Goal: Information Seeking & Learning: Learn about a topic

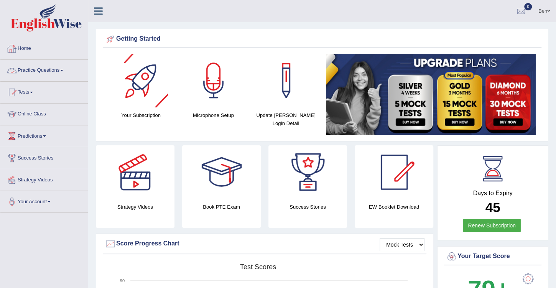
click at [54, 69] on link "Practice Questions" at bounding box center [43, 69] width 87 height 19
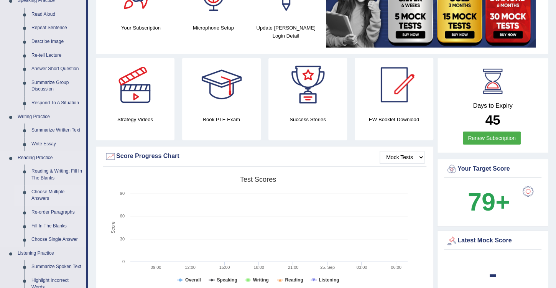
scroll to position [131, 0]
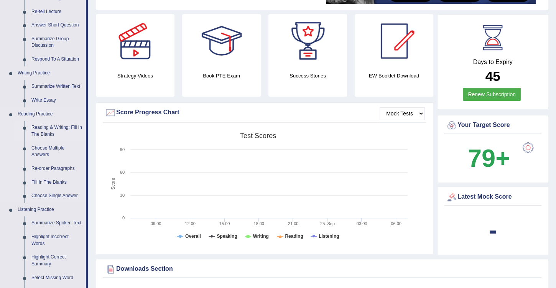
click at [45, 127] on link "Reading & Writing: Fill In The Blanks" at bounding box center [57, 131] width 58 height 20
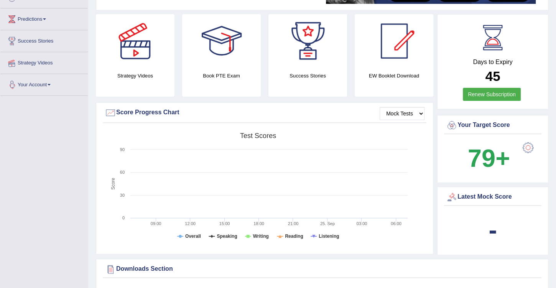
scroll to position [217, 0]
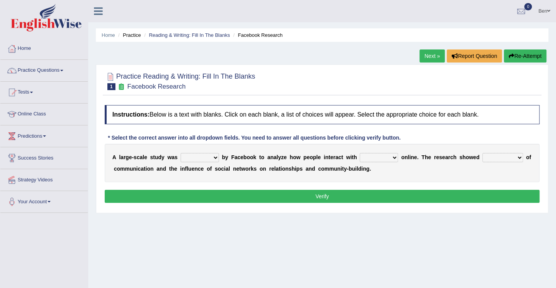
click at [210, 157] on select "surveyed had asked made" at bounding box center [200, 157] width 38 height 9
select select "surveyed"
click at [181, 153] on select "surveyed had asked made" at bounding box center [200, 157] width 38 height 9
click at [379, 158] on select "together all each other another" at bounding box center [379, 157] width 38 height 9
select select "each other"
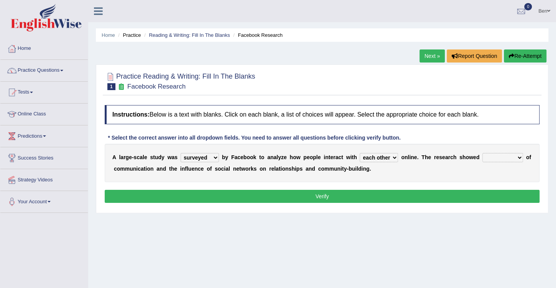
click at [360, 153] on select "together all each other another" at bounding box center [379, 157] width 38 height 9
click at [498, 158] on select "advantages standards fellowships patterns" at bounding box center [502, 157] width 41 height 9
select select "patterns"
click at [482, 153] on select "advantages standards fellowships patterns" at bounding box center [502, 157] width 41 height 9
click at [306, 195] on button "Verify" at bounding box center [322, 196] width 435 height 13
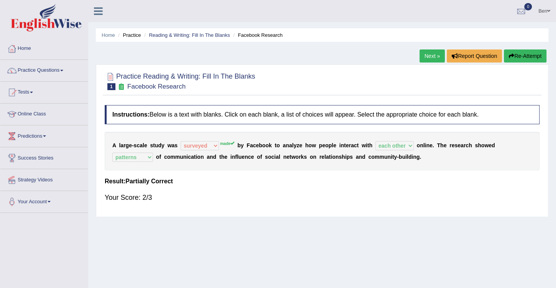
click at [234, 147] on b at bounding box center [235, 145] width 3 height 6
click at [211, 145] on div "A l a r g e - s c a l e s t u d y w a s surveyed had asked made made b y F a c …" at bounding box center [322, 151] width 435 height 38
click at [168, 144] on b "w" at bounding box center [170, 145] width 4 height 6
drag, startPoint x: 199, startPoint y: 142, endPoint x: 230, endPoint y: 144, distance: 30.7
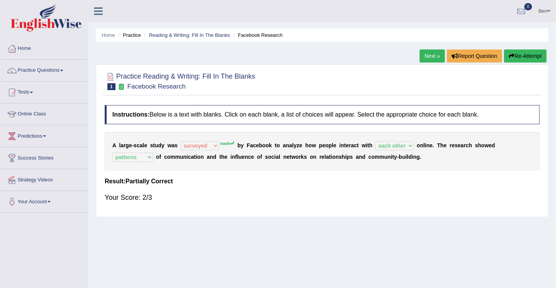
click at [229, 144] on div "A l a r g e - s c a l e s t u d y w a s surveyed had asked made made b y F a c …" at bounding box center [322, 151] width 435 height 38
click at [234, 144] on b at bounding box center [235, 145] width 3 height 6
click at [153, 142] on div "A l a r g e - s c a l e s t u d y w a s surveyed had asked made made b y F a c …" at bounding box center [322, 151] width 435 height 38
drag, startPoint x: 240, startPoint y: 150, endPoint x: 250, endPoint y: 151, distance: 10.0
click at [250, 151] on div "A l a r g e - s c a l e s t u d y w a s surveyed had asked made made b y F a c …" at bounding box center [322, 151] width 435 height 38
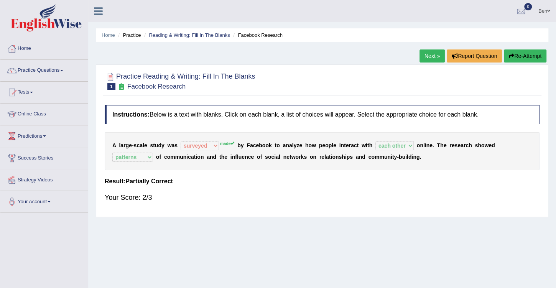
drag, startPoint x: 462, startPoint y: 145, endPoint x: 395, endPoint y: 146, distance: 66.7
click at [456, 145] on div "A l a r g e - s c a l e s t u d y w a s surveyed had asked made made b y F a c …" at bounding box center [322, 151] width 435 height 38
click at [173, 124] on div "Instructions: Below is a text with blanks. Click on each blank, a list of choic…" at bounding box center [322, 157] width 439 height 112
drag, startPoint x: 250, startPoint y: 146, endPoint x: 265, endPoint y: 146, distance: 14.6
click at [252, 146] on div "A l a r g e - s c a l e s t u d y w a s surveyed had asked made made b y F a c …" at bounding box center [322, 151] width 435 height 38
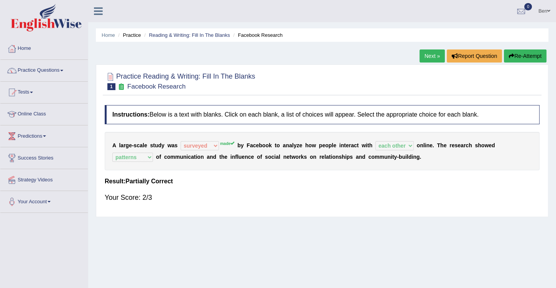
click at [433, 55] on link "Next »" at bounding box center [432, 55] width 25 height 13
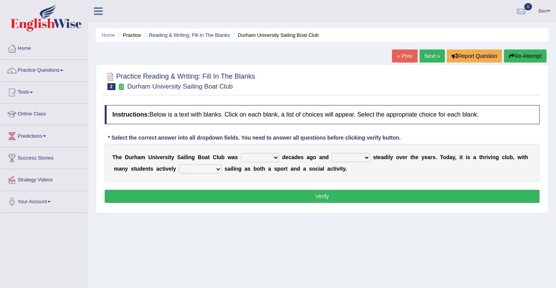
click at [267, 157] on select "found fund founded find" at bounding box center [260, 157] width 38 height 9
select select "found"
click at [241, 153] on select "found fund founded find" at bounding box center [260, 157] width 38 height 9
click at [353, 158] on select "grow growing has grown grown" at bounding box center [351, 157] width 38 height 9
select select "grown"
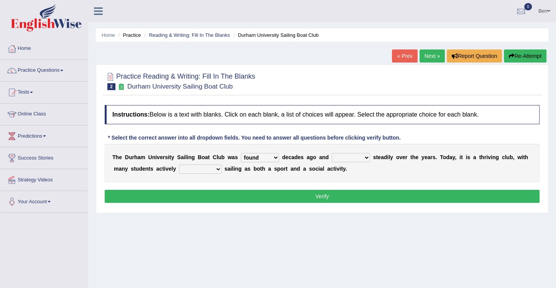
click at [332, 153] on select "grow growing has grown grown" at bounding box center [351, 157] width 38 height 9
click at [195, 168] on select "enjoy enjoyed are enjoying enjoying" at bounding box center [200, 169] width 43 height 9
select select "enjoying"
click at [179, 165] on select "enjoy enjoyed are enjoying enjoying" at bounding box center [200, 169] width 43 height 9
click at [328, 196] on button "Verify" at bounding box center [322, 196] width 435 height 13
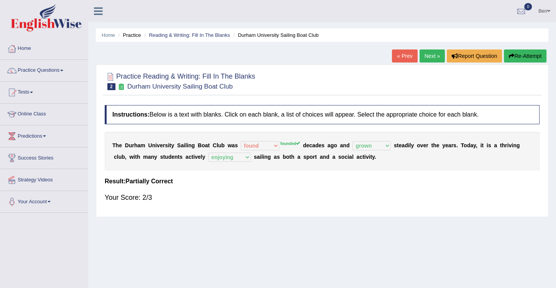
drag, startPoint x: 117, startPoint y: 143, endPoint x: 153, endPoint y: 144, distance: 36.1
click at [119, 143] on div "T h e D u r h a m U n i v e r s i t y S a i l i n g B o a t C l u b w a s found…" at bounding box center [322, 151] width 435 height 38
click at [400, 56] on link "« Prev" at bounding box center [404, 55] width 25 height 13
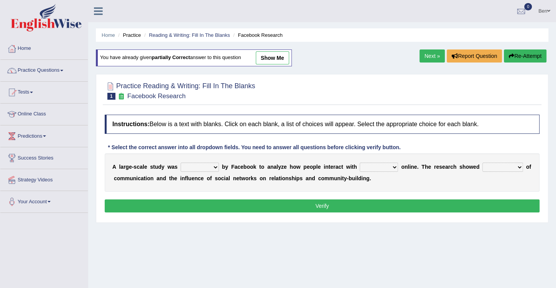
click at [208, 169] on select "surveyed had asked made" at bounding box center [200, 167] width 38 height 9
click at [253, 175] on b "s" at bounding box center [254, 178] width 3 height 6
click at [361, 168] on select "together all each other another" at bounding box center [379, 167] width 38 height 9
click at [418, 132] on h4 "Instructions: Below is a text with blanks. Click on each blank, a list of choic…" at bounding box center [322, 124] width 435 height 19
click at [431, 50] on link "Next »" at bounding box center [432, 55] width 25 height 13
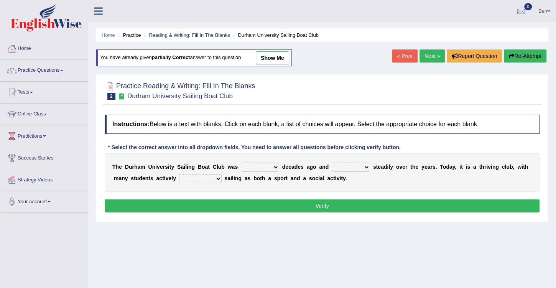
click at [263, 166] on select "found fund founded find" at bounding box center [260, 167] width 38 height 9
click at [304, 164] on div "T h e D u r h a m U n i v e r s i t y S a i l i n g B o a t C l u b w a s found…" at bounding box center [322, 172] width 435 height 38
drag, startPoint x: 115, startPoint y: 165, endPoint x: 240, endPoint y: 167, distance: 124.6
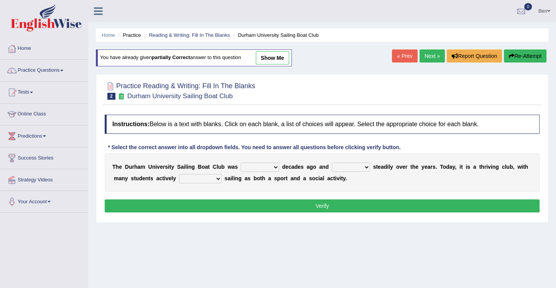
click at [240, 167] on div "T h e D u r h a m U n i v e r s i t y S a i l i n g B o a t C l u b w a s found…" at bounding box center [322, 172] width 435 height 38
click at [213, 164] on b "C" at bounding box center [215, 167] width 4 height 6
click at [279, 165] on b at bounding box center [280, 167] width 3 height 6
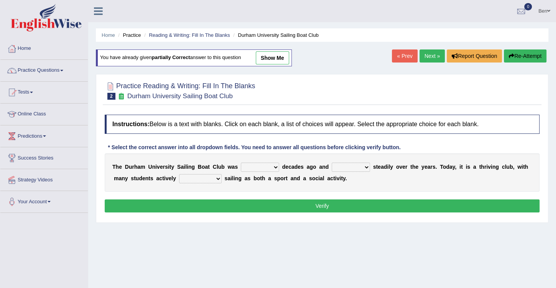
click at [267, 165] on select "found fund founded find" at bounding box center [260, 167] width 38 height 9
click at [319, 164] on b "a" at bounding box center [320, 167] width 3 height 6
click at [432, 55] on link "Next »" at bounding box center [432, 55] width 25 height 13
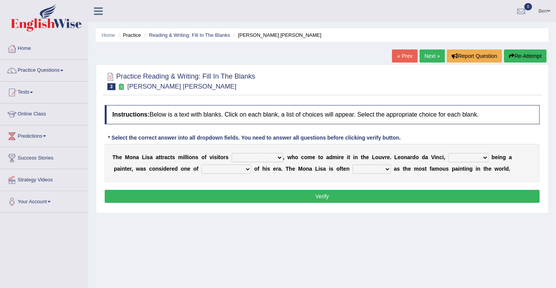
click at [264, 158] on select "around the year the all year all year round per year" at bounding box center [257, 157] width 51 height 9
select select "per year"
click at [232, 153] on select "around the year the all year all year round per year" at bounding box center [257, 157] width 51 height 9
click at [251, 158] on select "around the year the all year all year round per year" at bounding box center [257, 157] width 51 height 9
click at [283, 162] on div "T h e M o n a L i s a a t t r a c t s m i l l i o n s o f v i s i t o r s aroun…" at bounding box center [322, 163] width 435 height 38
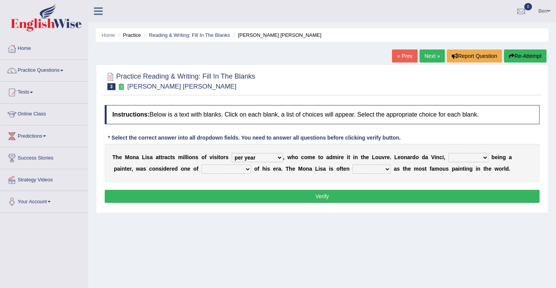
click at [460, 157] on select "rather than as much as as well as as long as" at bounding box center [468, 157] width 40 height 9
select select "rather than"
click at [448, 153] on select "rather than as much as as well as as long as" at bounding box center [468, 157] width 40 height 9
click at [206, 168] on select "better artists artist the better artist the best artists" at bounding box center [226, 169] width 50 height 9
click at [477, 166] on b "n" at bounding box center [478, 169] width 3 height 6
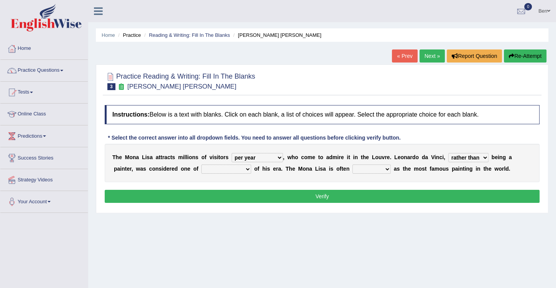
click at [452, 157] on select "rather than as much as as well as as long as" at bounding box center [468, 157] width 40 height 9
click at [471, 160] on div "T h e M o n a L i s a a t t r a c t s m i l l i o n s o f v i s i t o r s aroun…" at bounding box center [322, 163] width 435 height 38
click at [206, 167] on select "better artists artist the better artist the best artists" at bounding box center [226, 169] width 50 height 9
select select "the best artists"
click at [201, 165] on select "better artists artist the better artist the best artists" at bounding box center [226, 169] width 50 height 9
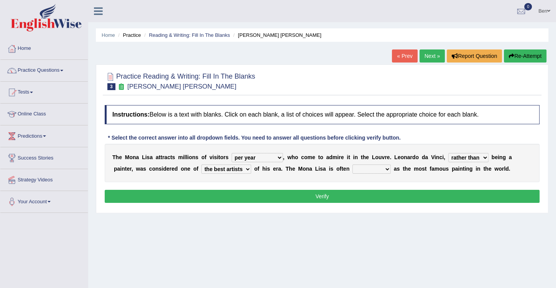
click at [460, 156] on select "rather than as much as as well as as long as" at bounding box center [468, 157] width 40 height 9
click at [471, 173] on div "T h e M o n a L i s a a t t r a c t s m i l l i o n s o f v i s i t o r s aroun…" at bounding box center [322, 163] width 435 height 38
click at [333, 169] on b at bounding box center [334, 169] width 3 height 6
click at [330, 168] on b "s" at bounding box center [331, 169] width 3 height 6
click at [352, 169] on select "classified suggested predicted described" at bounding box center [371, 169] width 38 height 9
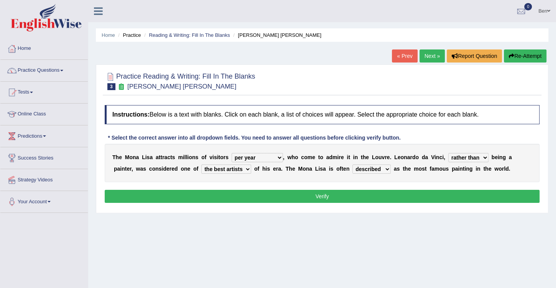
click at [352, 165] on select "classified suggested predicted described" at bounding box center [371, 169] width 38 height 9
click at [352, 169] on select "classified suggested predicted described" at bounding box center [371, 169] width 38 height 9
select select "classified"
click at [352, 165] on select "classified suggested predicted described" at bounding box center [371, 169] width 38 height 9
click at [354, 175] on div "T h e M o n a L i s a a t t r a c t s m i l l i o n s o f v i s i t o r s aroun…" at bounding box center [322, 163] width 435 height 38
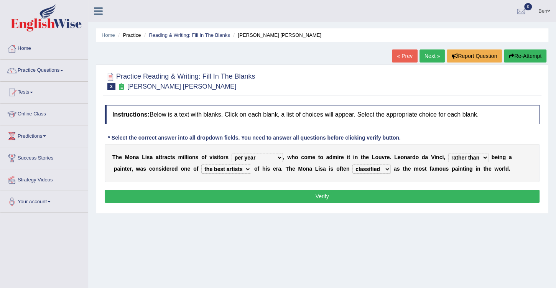
click at [352, 168] on select "classified suggested predicted described" at bounding box center [371, 169] width 38 height 9
click at [403, 169] on b "t" at bounding box center [404, 169] width 2 height 6
click at [321, 192] on button "Verify" at bounding box center [322, 196] width 435 height 13
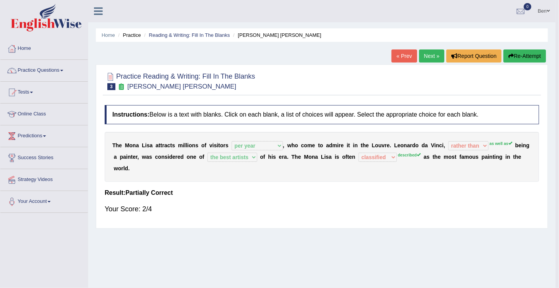
click at [365, 156] on div "Saving your answer..." at bounding box center [279, 144] width 559 height 288
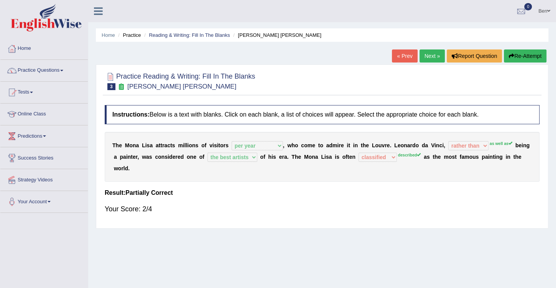
click at [466, 146] on div "T h e M o n a L i s a a t t r a c t s m i l l i o n s o f v i s i t o r s aroun…" at bounding box center [322, 157] width 435 height 50
drag, startPoint x: 377, startPoint y: 143, endPoint x: 488, endPoint y: 144, distance: 111.6
click at [488, 144] on div "T h e M o n a L i s a a t t r a c t s m i l l i o n s o f v i s i t o r s aroun…" at bounding box center [322, 157] width 435 height 50
click at [515, 145] on b "b" at bounding box center [516, 145] width 3 height 6
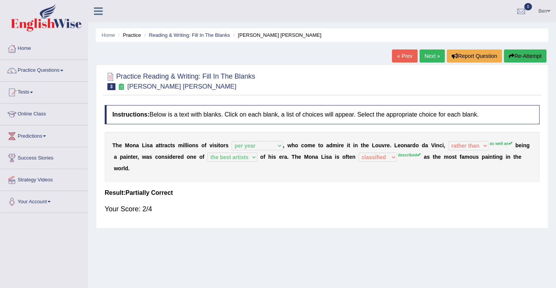
drag, startPoint x: 374, startPoint y: 143, endPoint x: 381, endPoint y: 145, distance: 7.6
click at [381, 145] on div "T h e M o n a L i s a a t t r a c t s m i l l i o n s o f v i s i t o r s aroun…" at bounding box center [322, 157] width 435 height 50
click at [63, 71] on span at bounding box center [61, 71] width 3 height 2
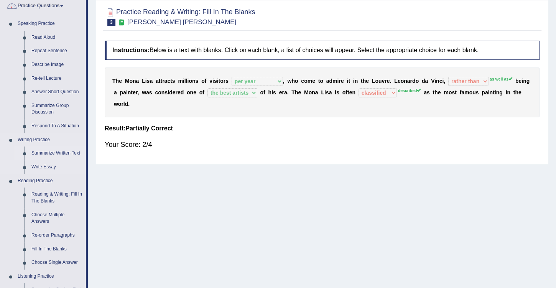
scroll to position [66, 0]
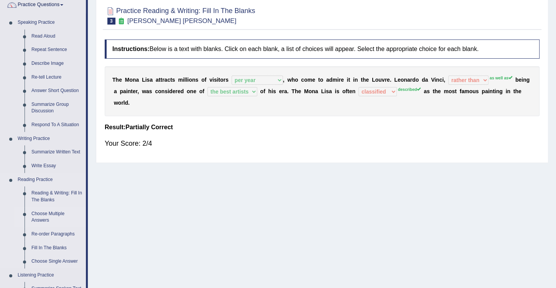
click at [51, 215] on link "Choose Multiple Answers" at bounding box center [57, 217] width 58 height 20
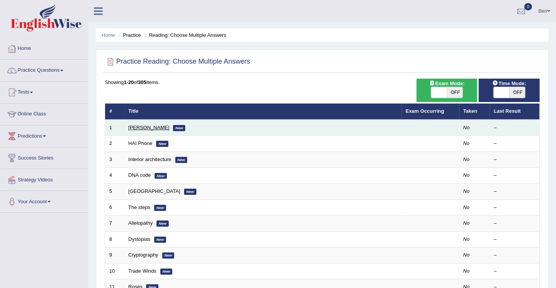
click at [147, 128] on link "[PERSON_NAME]" at bounding box center [148, 128] width 41 height 6
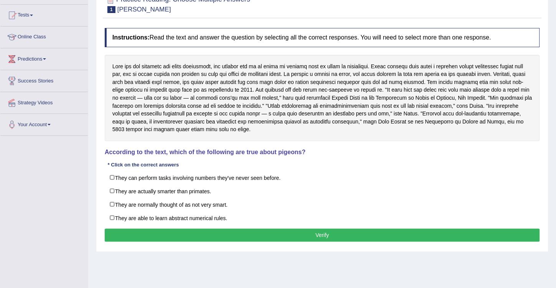
scroll to position [87, 0]
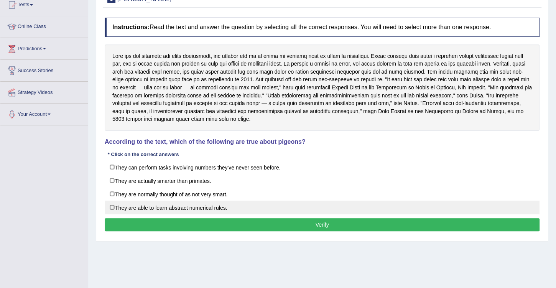
click at [202, 206] on label "They are able to learn abstract numerical rules." at bounding box center [322, 208] width 435 height 14
checkbox input "true"
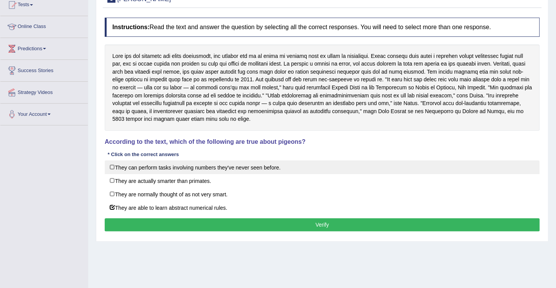
click at [113, 165] on label "They can perform tasks involving numbers they've never seen before." at bounding box center [322, 167] width 435 height 14
click at [113, 168] on label "They can perform tasks involving numbers they've never seen before." at bounding box center [322, 167] width 435 height 14
checkbox input "false"
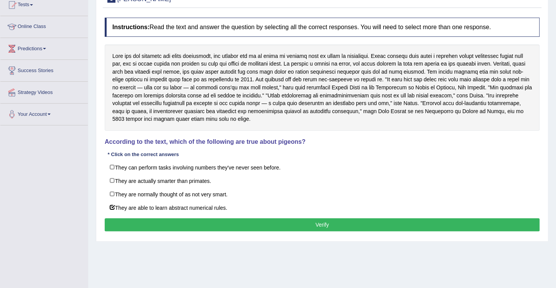
click at [288, 219] on button "Verify" at bounding box center [322, 224] width 435 height 13
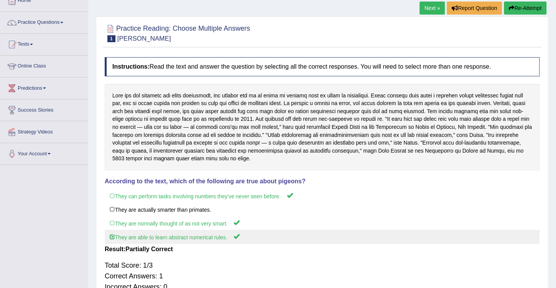
scroll to position [44, 0]
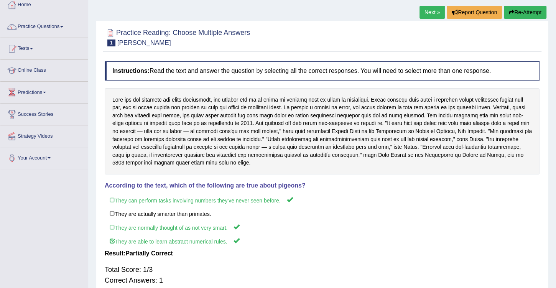
click at [431, 11] on link "Next »" at bounding box center [432, 12] width 25 height 13
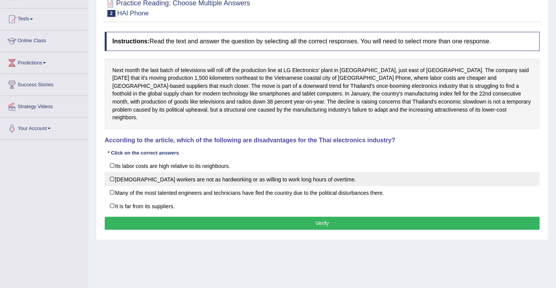
scroll to position [66, 0]
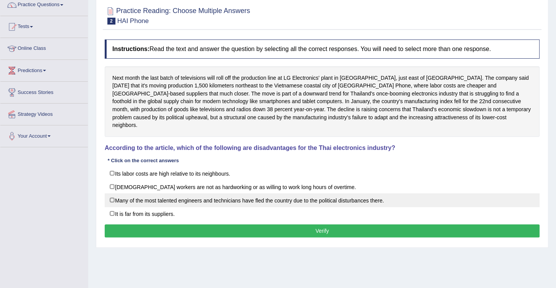
click at [297, 193] on label "Many of the most talented engineers and technicians have fled the country due t…" at bounding box center [322, 200] width 435 height 14
click at [336, 193] on label "Many of the most talented engineers and technicians have fled the country due t…" at bounding box center [322, 200] width 435 height 14
checkbox input "false"
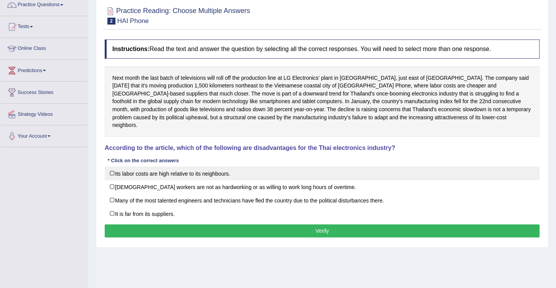
click at [150, 166] on label "Its labor costs are high relative to its neighbours." at bounding box center [322, 173] width 435 height 14
checkbox input "true"
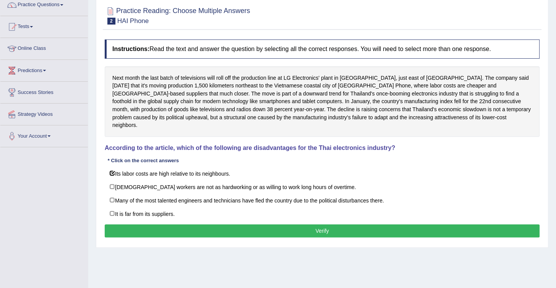
click at [270, 224] on button "Verify" at bounding box center [322, 230] width 435 height 13
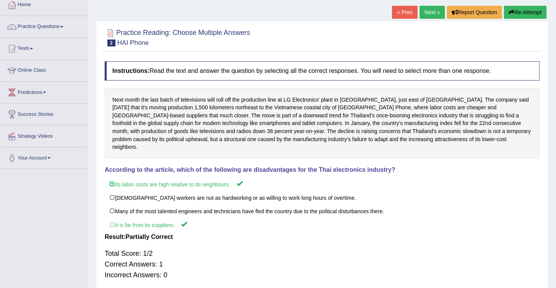
scroll to position [22, 0]
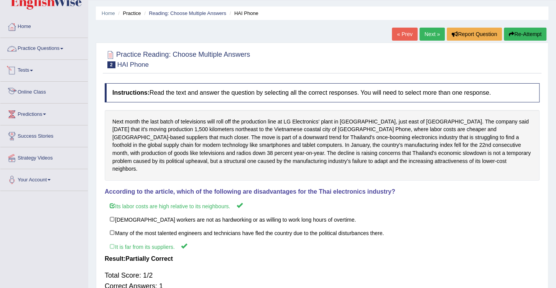
click at [63, 49] on span at bounding box center [61, 49] width 3 height 2
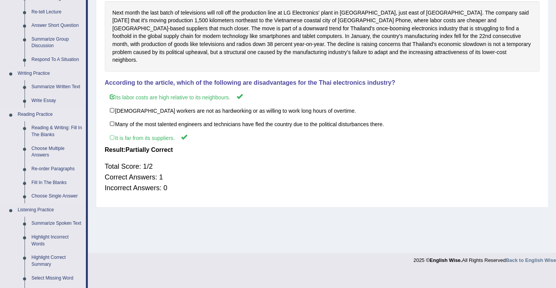
scroll to position [131, 0]
click at [48, 148] on link "Choose Multiple Answers" at bounding box center [57, 152] width 58 height 20
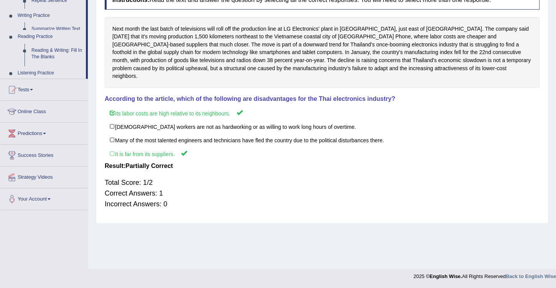
scroll to position [115, 0]
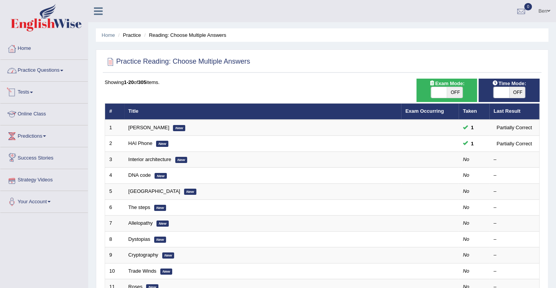
click at [61, 71] on link "Practice Questions" at bounding box center [43, 69] width 87 height 19
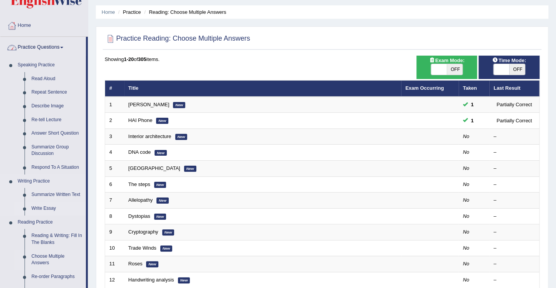
scroll to position [66, 0]
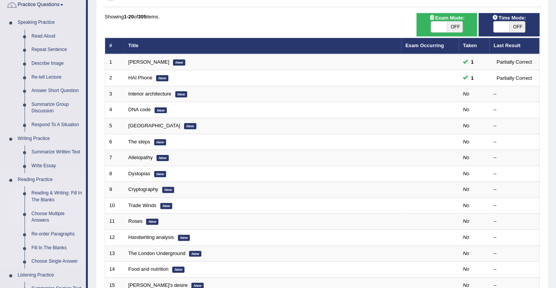
click at [43, 193] on link "Reading & Writing: Fill In The Blanks" at bounding box center [57, 196] width 58 height 20
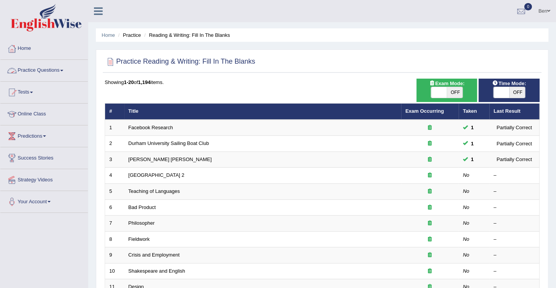
click at [61, 68] on link "Practice Questions" at bounding box center [43, 69] width 87 height 19
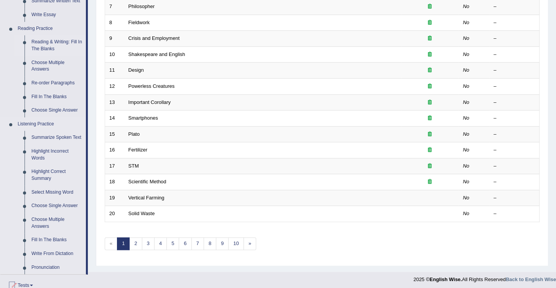
scroll to position [175, 0]
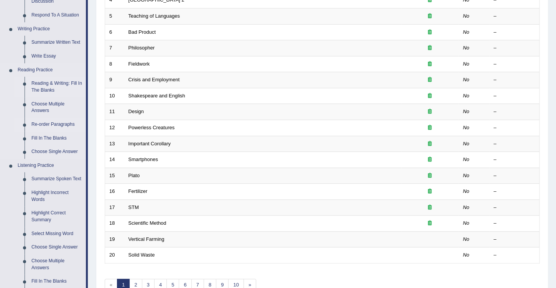
click at [43, 122] on link "Re-order Paragraphs" at bounding box center [57, 125] width 58 height 14
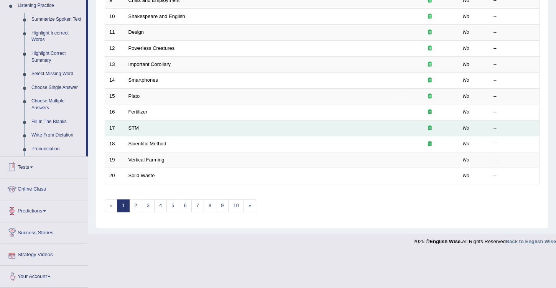
scroll to position [257, 0]
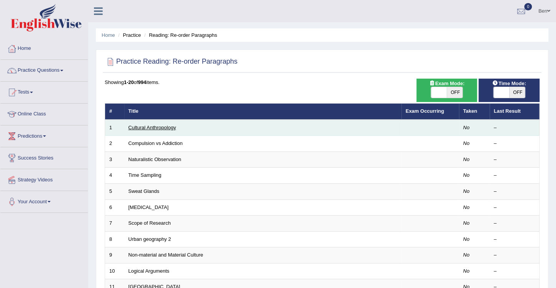
click at [163, 126] on link "Cultural Anthropology" at bounding box center [152, 128] width 48 height 6
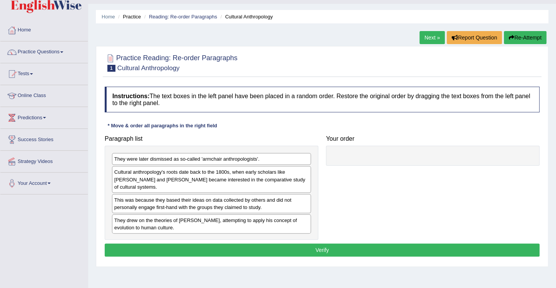
scroll to position [44, 0]
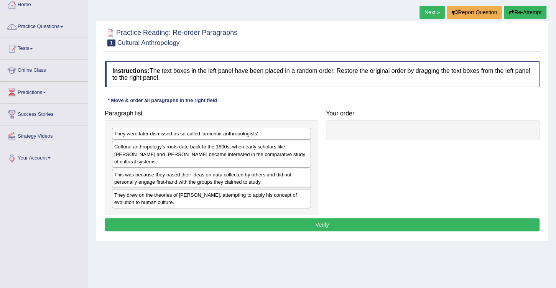
click at [193, 242] on div "Home Practice Reading: Re-order Paragraphs Cultural Anthropology Next » Report …" at bounding box center [322, 147] width 468 height 383
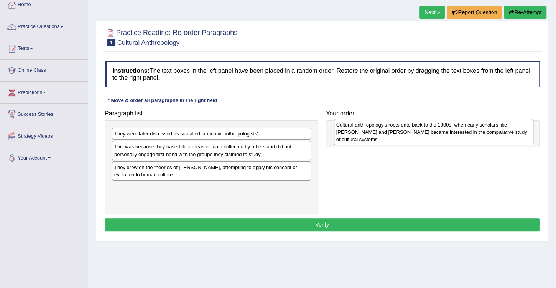
drag, startPoint x: 164, startPoint y: 150, endPoint x: 369, endPoint y: 133, distance: 205.8
click at [369, 133] on div "Cultural anthropology's roots date back to the 1800s, when early scholars like …" at bounding box center [433, 132] width 199 height 26
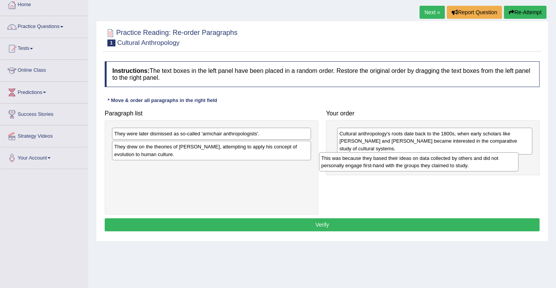
drag, startPoint x: 151, startPoint y: 150, endPoint x: 355, endPoint y: 161, distance: 204.3
click at [355, 161] on div "This was because they based their ideas on data collected by others and did not…" at bounding box center [418, 161] width 199 height 19
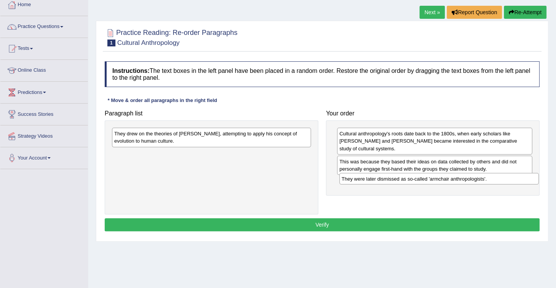
drag, startPoint x: 146, startPoint y: 133, endPoint x: 373, endPoint y: 178, distance: 231.4
click at [373, 178] on div "They were later dismissed as so-called 'armchair anthropologists'." at bounding box center [438, 179] width 199 height 12
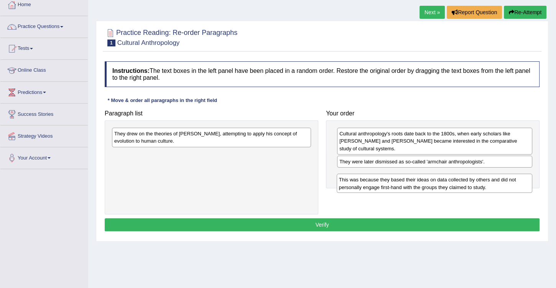
drag, startPoint x: 371, startPoint y: 169, endPoint x: 371, endPoint y: 188, distance: 18.8
click at [371, 188] on div "This was because they based their ideas on data collected by others and did not…" at bounding box center [435, 183] width 196 height 19
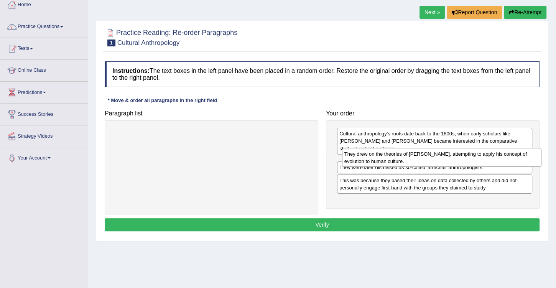
drag, startPoint x: 298, startPoint y: 142, endPoint x: 440, endPoint y: 155, distance: 143.3
click at [443, 156] on div "They drew on the theories of [PERSON_NAME], attempting to apply his concept of …" at bounding box center [441, 157] width 199 height 19
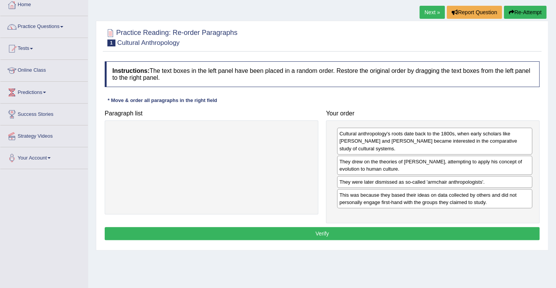
click at [357, 227] on button "Verify" at bounding box center [322, 233] width 435 height 13
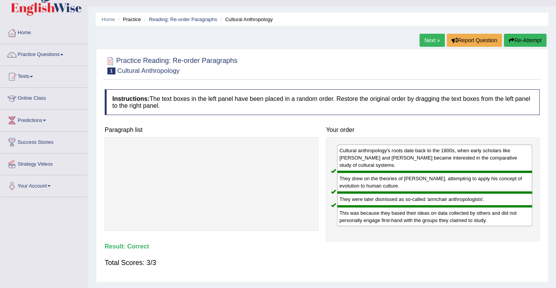
scroll to position [0, 0]
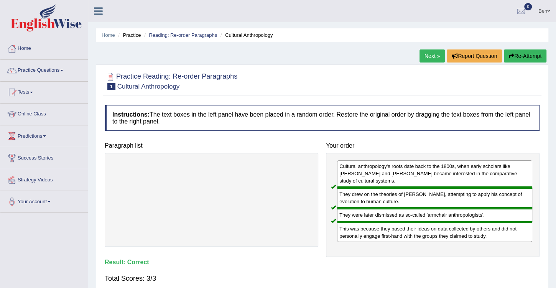
click at [433, 58] on link "Next »" at bounding box center [432, 55] width 25 height 13
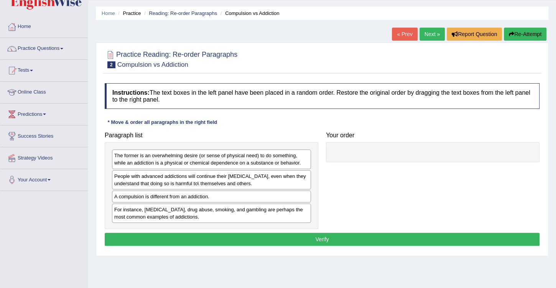
scroll to position [22, 0]
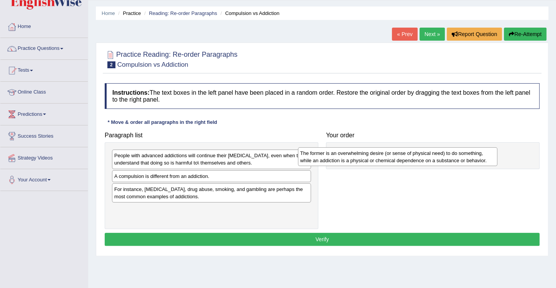
drag, startPoint x: 168, startPoint y: 159, endPoint x: 378, endPoint y: 151, distance: 210.3
click at [378, 151] on div "The former is an overwhelming desire (or sense of physical need) to do somethin…" at bounding box center [397, 156] width 199 height 19
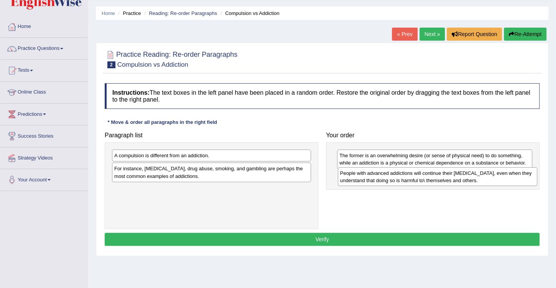
drag, startPoint x: 160, startPoint y: 157, endPoint x: 384, endPoint y: 175, distance: 224.6
click at [384, 175] on div "People with advanced addictions will continue their [MEDICAL_DATA], even when t…" at bounding box center [437, 176] width 199 height 19
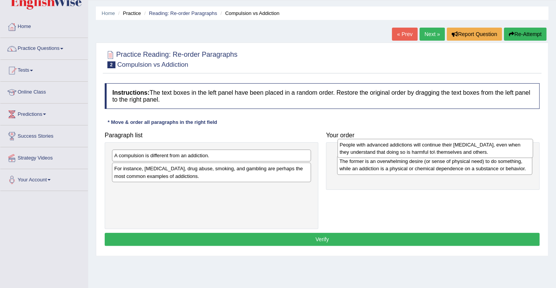
drag, startPoint x: 393, startPoint y: 184, endPoint x: 393, endPoint y: 154, distance: 30.7
click at [393, 154] on div "People with advanced addictions will continue their [MEDICAL_DATA], even when t…" at bounding box center [435, 148] width 196 height 19
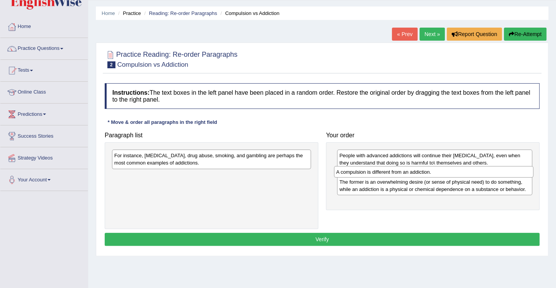
drag, startPoint x: 192, startPoint y: 157, endPoint x: 404, endPoint y: 171, distance: 212.6
click at [404, 171] on div "A compulsion is different from an addiction." at bounding box center [433, 172] width 199 height 12
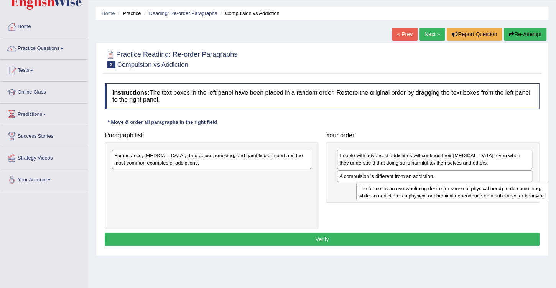
drag, startPoint x: 390, startPoint y: 199, endPoint x: 404, endPoint y: 199, distance: 13.8
click at [404, 199] on div "The former is an overwhelming desire (or sense of physical need) to do somethin…" at bounding box center [454, 192] width 196 height 19
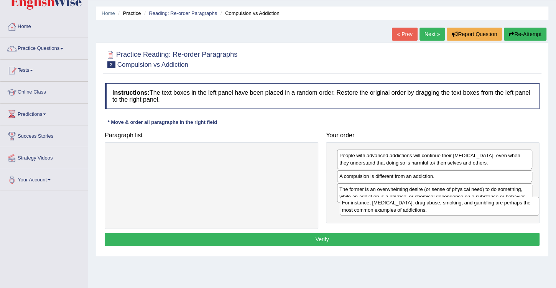
drag, startPoint x: 254, startPoint y: 158, endPoint x: 401, endPoint y: 205, distance: 154.5
click at [401, 205] on div "For instance, alcoholism, drug abuse, smoking, and gambling are perhaps the mos…" at bounding box center [439, 206] width 199 height 19
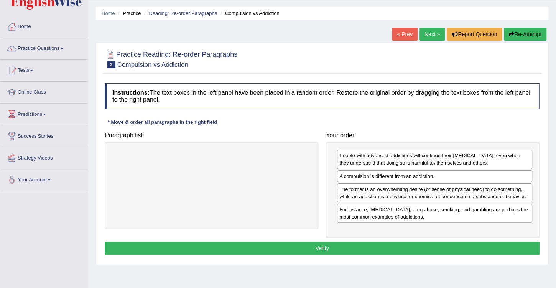
click at [324, 244] on button "Verify" at bounding box center [322, 248] width 435 height 13
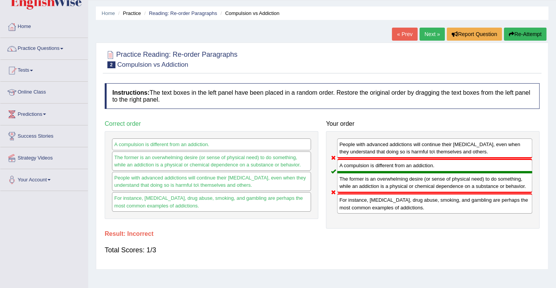
click at [207, 147] on div "A compulsion is different from an addiction." at bounding box center [211, 144] width 199 height 12
click at [436, 33] on link "Next »" at bounding box center [432, 34] width 25 height 13
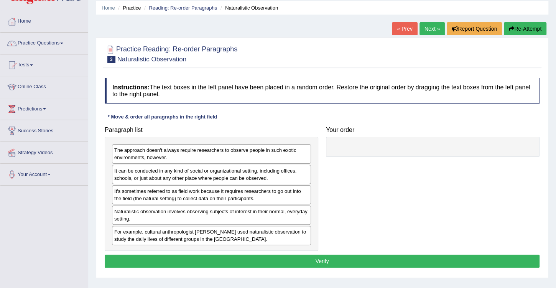
scroll to position [66, 0]
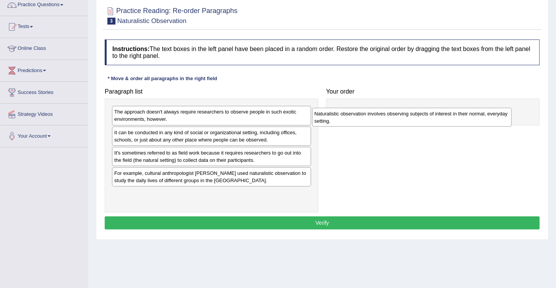
drag, startPoint x: 159, startPoint y: 173, endPoint x: 368, endPoint y: 115, distance: 217.2
click at [372, 114] on div "Naturalistic observation involves observing subjects of interest in their norma…" at bounding box center [411, 117] width 199 height 19
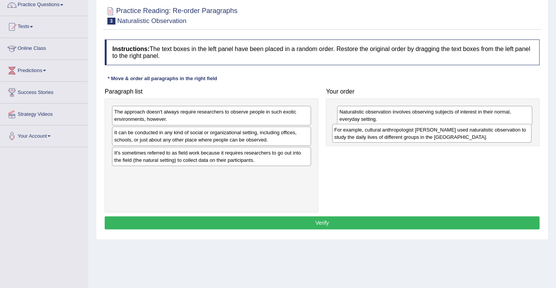
drag, startPoint x: 159, startPoint y: 179, endPoint x: 373, endPoint y: 136, distance: 218.5
click at [377, 137] on div "For example, cultural anthropologist Margaret Mead used naturalistic observatio…" at bounding box center [431, 133] width 199 height 19
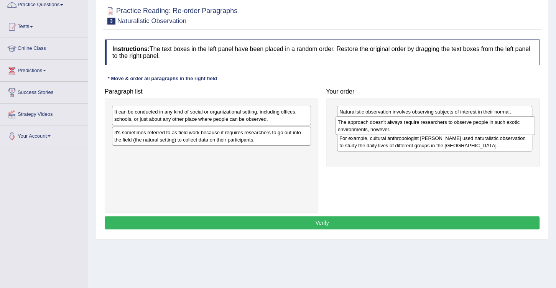
drag, startPoint x: 173, startPoint y: 116, endPoint x: 393, endPoint y: 126, distance: 219.6
click at [393, 126] on div "The approach doesn't always require researchers to observe people in such exoti…" at bounding box center [435, 125] width 199 height 19
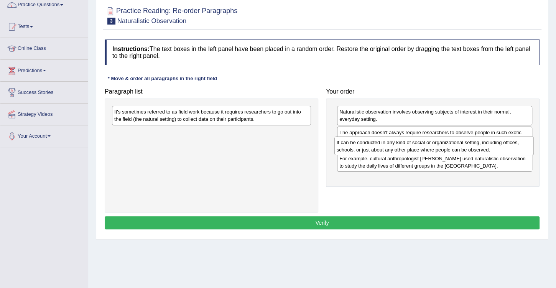
drag, startPoint x: 189, startPoint y: 115, endPoint x: 411, endPoint y: 146, distance: 225.0
click at [411, 145] on div "It can be conducted in any kind of social or organizational setting, including …" at bounding box center [433, 146] width 199 height 19
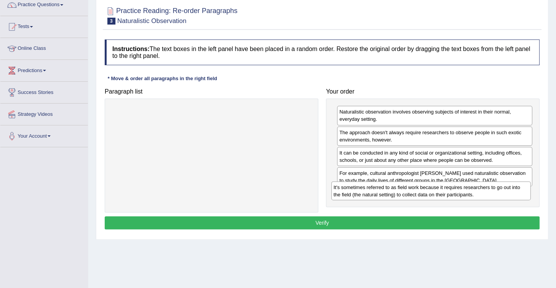
drag, startPoint x: 176, startPoint y: 117, endPoint x: 396, endPoint y: 193, distance: 232.7
click at [395, 193] on div "It's sometimes referred to as field work because it requires researchers to go …" at bounding box center [430, 190] width 199 height 19
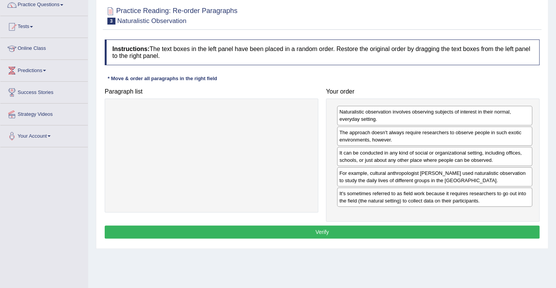
click at [330, 228] on button "Verify" at bounding box center [322, 231] width 435 height 13
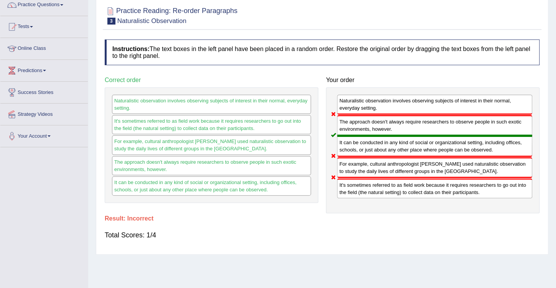
drag, startPoint x: 360, startPoint y: 189, endPoint x: 405, endPoint y: 130, distance: 74.8
click at [402, 152] on div "Naturalistic observation involves observing subjects of interest in their norma…" at bounding box center [433, 150] width 214 height 126
click at [380, 176] on div "Naturalistic observation involves observing subjects of interest in their norma…" at bounding box center [433, 150] width 214 height 126
drag, startPoint x: 380, startPoint y: 163, endPoint x: 383, endPoint y: 114, distance: 49.1
click at [383, 114] on div "Naturalistic observation involves observing subjects of interest in their norma…" at bounding box center [433, 150] width 214 height 126
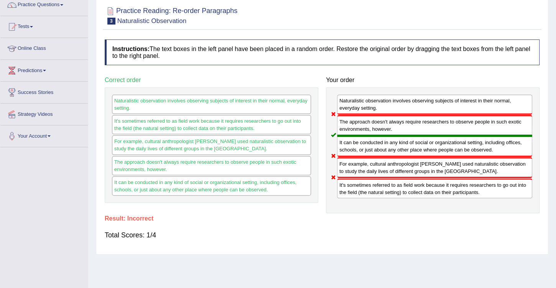
drag, startPoint x: 385, startPoint y: 169, endPoint x: 386, endPoint y: 146, distance: 22.2
click at [392, 160] on div "For example, cultural anthropologist Margaret Mead used naturalistic observatio…" at bounding box center [434, 167] width 195 height 21
click at [293, 148] on div "For example, cultural anthropologist Margaret Mead used naturalistic observatio…" at bounding box center [211, 144] width 199 height 19
click at [43, 49] on link "Online Class" at bounding box center [43, 47] width 87 height 19
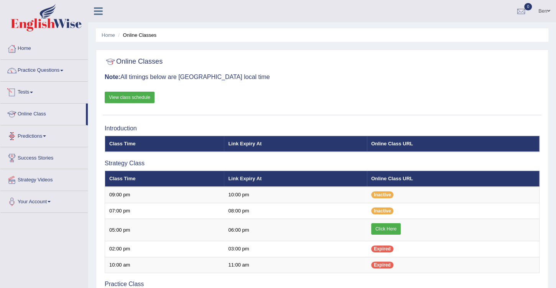
click at [41, 114] on link "Online Class" at bounding box center [43, 113] width 86 height 19
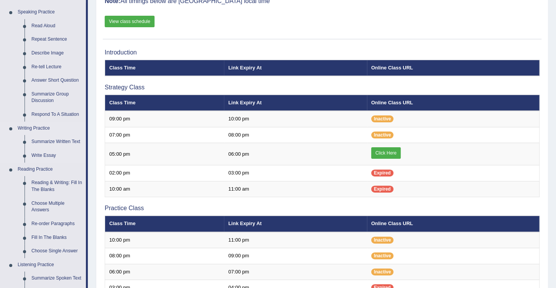
scroll to position [109, 0]
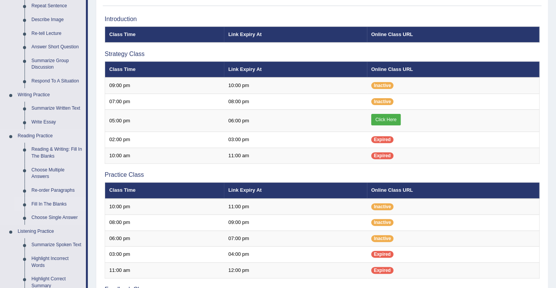
click at [54, 203] on link "Fill In The Blanks" at bounding box center [57, 204] width 58 height 14
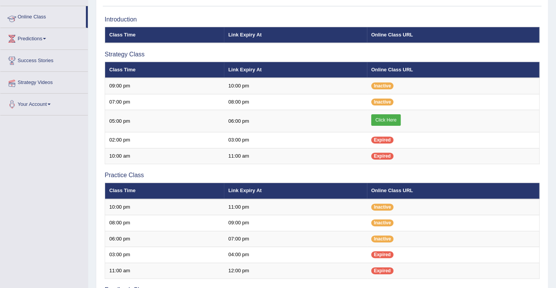
scroll to position [135, 0]
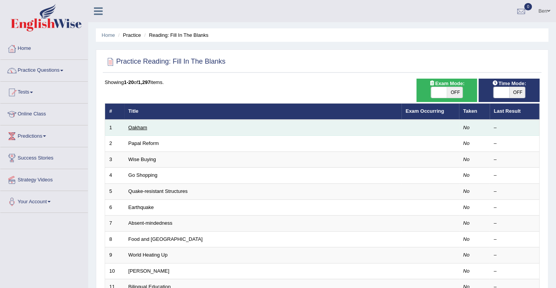
click at [140, 128] on link "Oakham" at bounding box center [137, 128] width 19 height 6
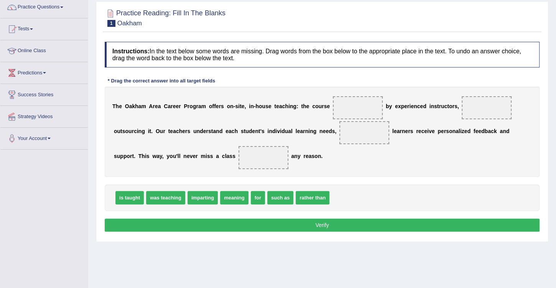
scroll to position [71, 0]
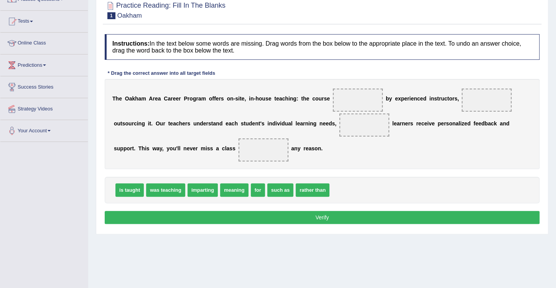
click at [344, 103] on span at bounding box center [358, 100] width 50 height 23
click at [346, 104] on span at bounding box center [358, 100] width 50 height 23
drag, startPoint x: 178, startPoint y: 188, endPoint x: 172, endPoint y: 189, distance: 6.1
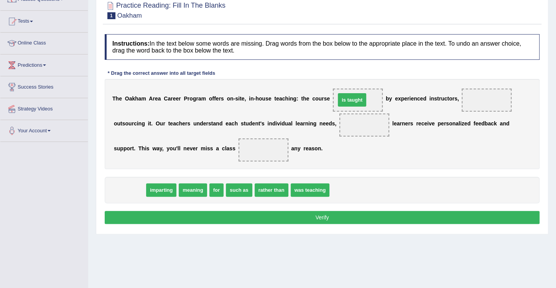
drag, startPoint x: 128, startPoint y: 189, endPoint x: 341, endPoint y: 104, distance: 229.5
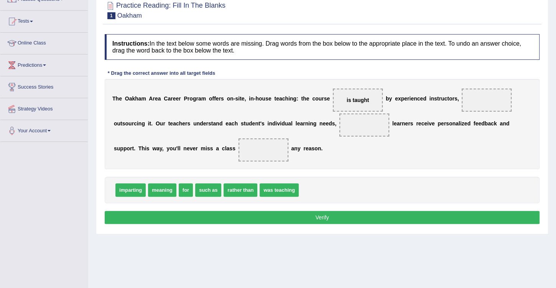
click at [462, 100] on span at bounding box center [487, 100] width 50 height 23
drag, startPoint x: 165, startPoint y: 192, endPoint x: 472, endPoint y: 103, distance: 320.2
click at [319, 125] on b "n" at bounding box center [320, 123] width 3 height 6
click at [339, 123] on span at bounding box center [364, 125] width 50 height 23
click at [339, 124] on span at bounding box center [364, 125] width 50 height 23
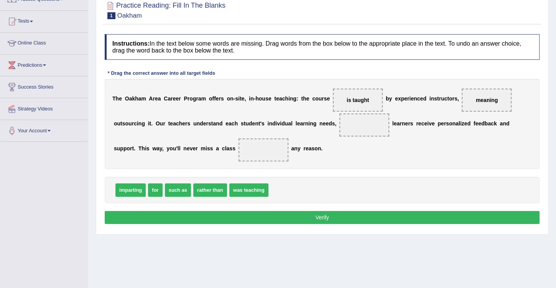
click at [339, 127] on span at bounding box center [364, 125] width 50 height 23
click at [346, 126] on div "T h e O a k h a m A r e a C a r e e r P r o g r a m o f f e r s o n - s i t e ,…" at bounding box center [322, 124] width 435 height 90
drag, startPoint x: 462, startPoint y: 100, endPoint x: 309, endPoint y: 127, distance: 155.7
click at [126, 155] on div "T h e O a k h a m A r e a C a r e e r P r o g r a m o f f e r s o n - s i t e ,…" at bounding box center [322, 124] width 435 height 90
click at [232, 148] on b "s" at bounding box center [233, 148] width 3 height 6
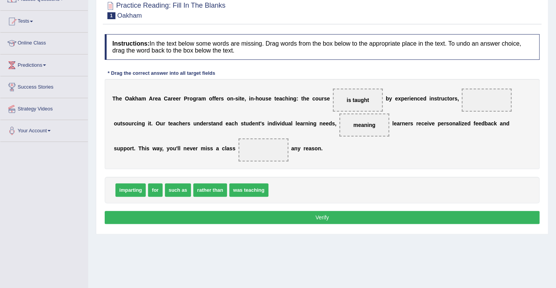
click at [306, 149] on b "e" at bounding box center [307, 148] width 3 height 6
drag, startPoint x: 163, startPoint y: 184, endPoint x: 178, endPoint y: 150, distance: 38.1
click at [288, 155] on div "T h e O a k h a m A r e a C a r e e r P r o g r a m o f f e r s o n - s i t e ,…" at bounding box center [322, 124] width 435 height 90
click at [156, 191] on span "such as" at bounding box center [161, 189] width 26 height 13
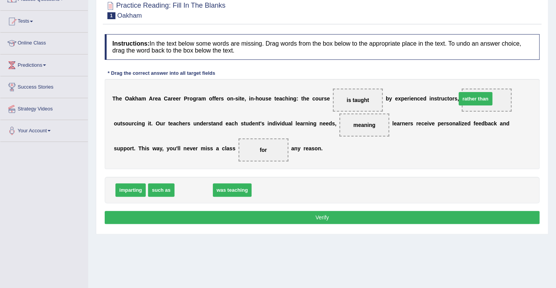
drag, startPoint x: 191, startPoint y: 190, endPoint x: 472, endPoint y: 102, distance: 294.7
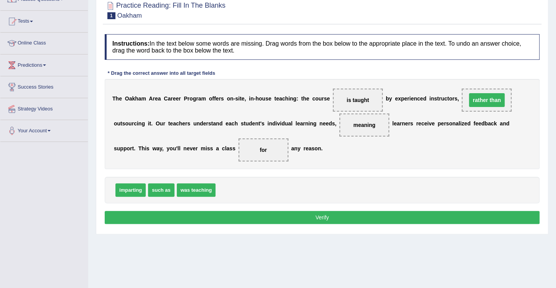
click at [431, 154] on div "T h e O a k h a m A r e a C a r e e r P r o g r a m o f f e r s o n - s i t e ,…" at bounding box center [322, 124] width 435 height 90
click at [320, 219] on button "Verify" at bounding box center [322, 217] width 435 height 13
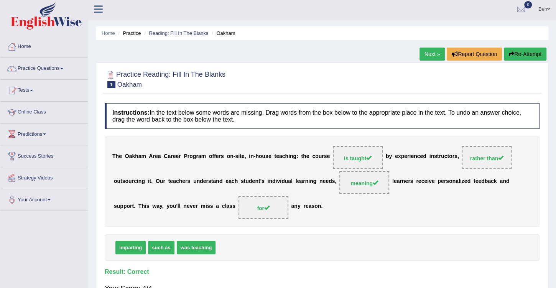
scroll to position [0, 0]
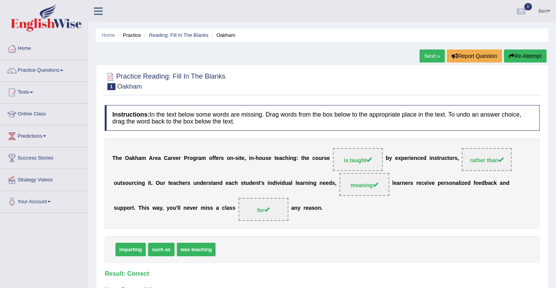
click at [431, 55] on link "Next »" at bounding box center [432, 55] width 25 height 13
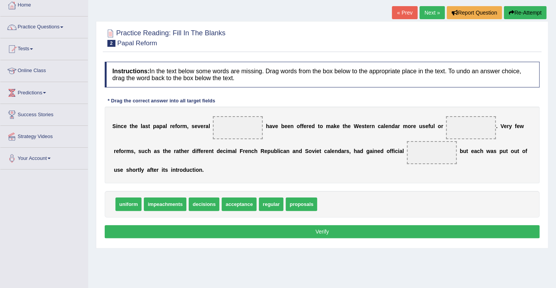
scroll to position [44, 0]
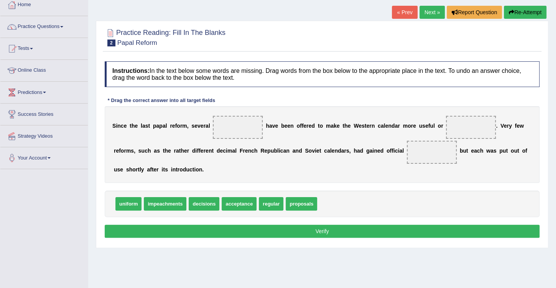
click at [247, 127] on span at bounding box center [238, 127] width 50 height 23
drag, startPoint x: 299, startPoint y: 205, endPoint x: 241, endPoint y: 131, distance: 93.7
click at [446, 125] on span at bounding box center [471, 127] width 50 height 23
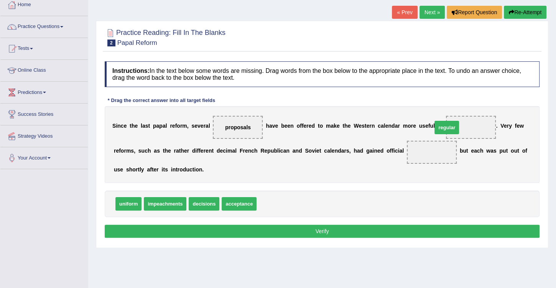
drag, startPoint x: 268, startPoint y: 204, endPoint x: 448, endPoint y: 126, distance: 196.5
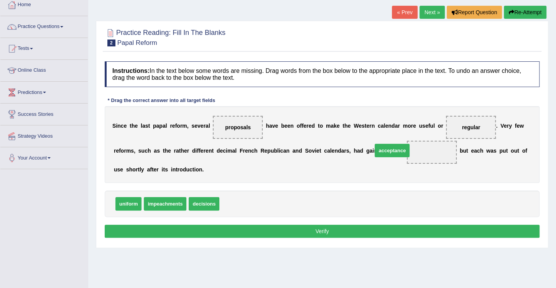
drag, startPoint x: 235, startPoint y: 203, endPoint x: 385, endPoint y: 150, distance: 159.5
click at [304, 226] on button "Verify" at bounding box center [322, 231] width 435 height 13
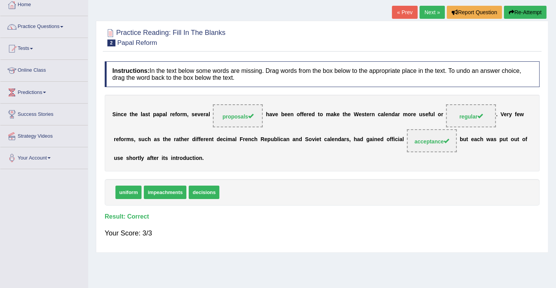
click at [304, 163] on div "S i n c e t h e l a s t p a p a l r e f o r m , s e v e r a l proposals h a v e…" at bounding box center [322, 133] width 435 height 77
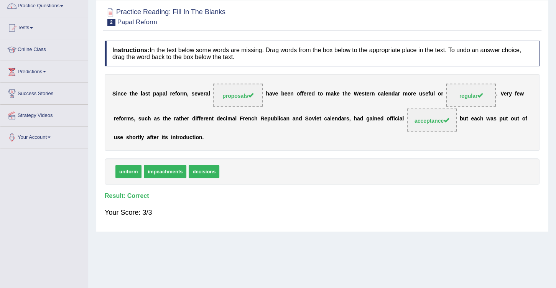
scroll to position [0, 0]
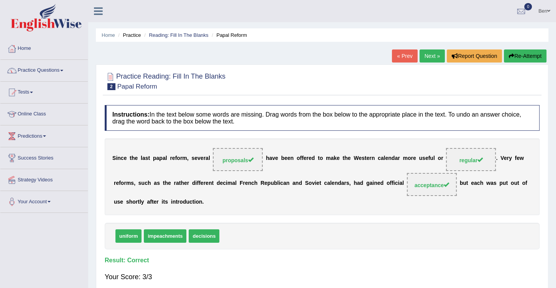
click at [61, 71] on link "Practice Questions" at bounding box center [43, 69] width 87 height 19
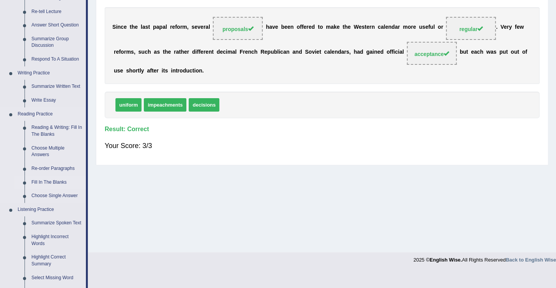
scroll to position [131, 0]
click at [58, 194] on link "Choose Single Answer" at bounding box center [57, 196] width 58 height 14
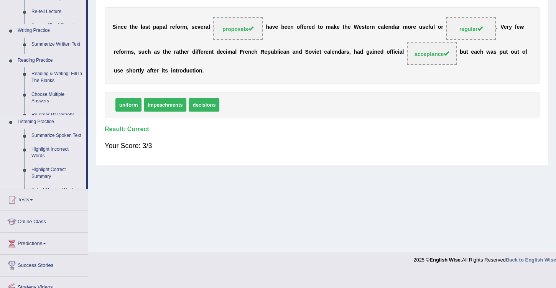
scroll to position [115, 0]
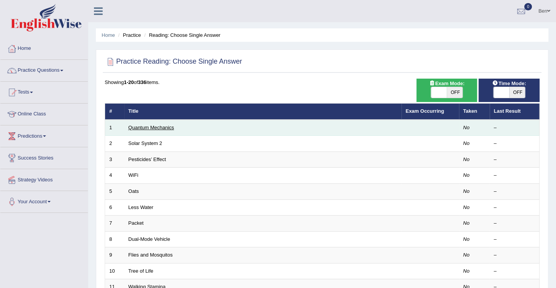
click at [166, 126] on link "Quantum Mechanics" at bounding box center [151, 128] width 46 height 6
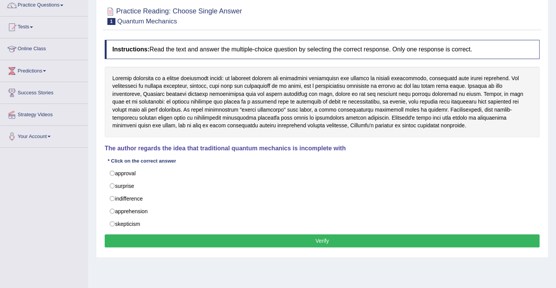
scroll to position [66, 0]
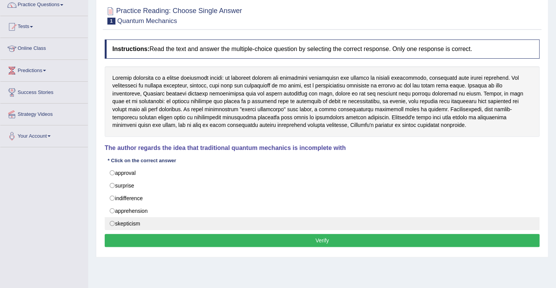
click at [134, 218] on label "skepticism" at bounding box center [322, 223] width 435 height 13
radio input "true"
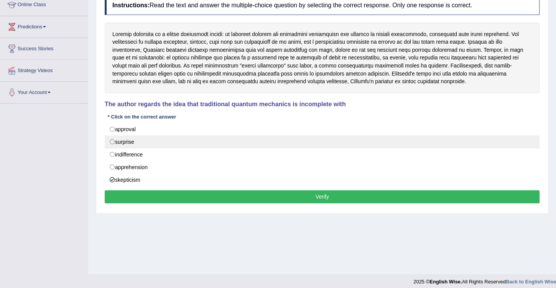
scroll to position [87, 0]
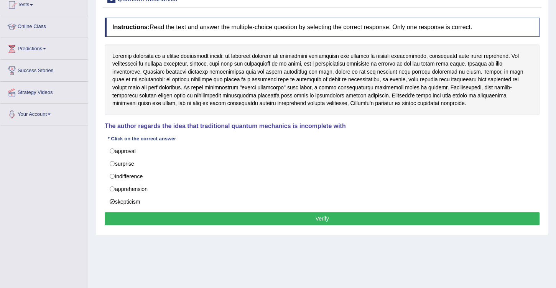
click at [326, 216] on button "Verify" at bounding box center [322, 218] width 435 height 13
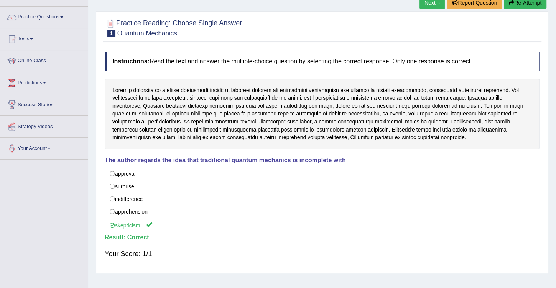
scroll to position [44, 0]
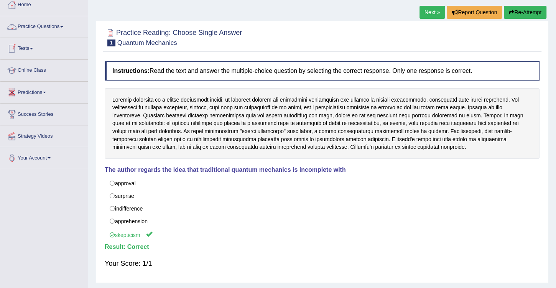
click at [431, 12] on link "Next »" at bounding box center [432, 12] width 25 height 13
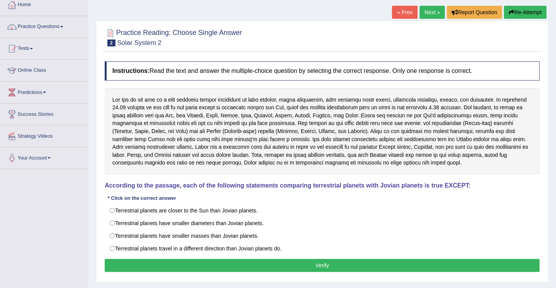
scroll to position [87, 0]
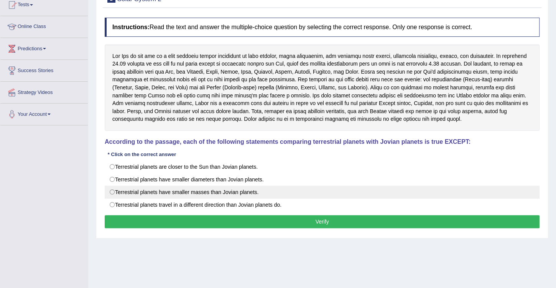
click at [212, 192] on label "Terrestrial planets have smaller masses than Jovian planets." at bounding box center [322, 192] width 435 height 13
radio input "true"
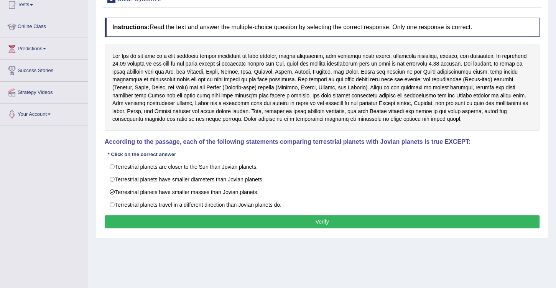
click at [280, 220] on button "Verify" at bounding box center [322, 221] width 435 height 13
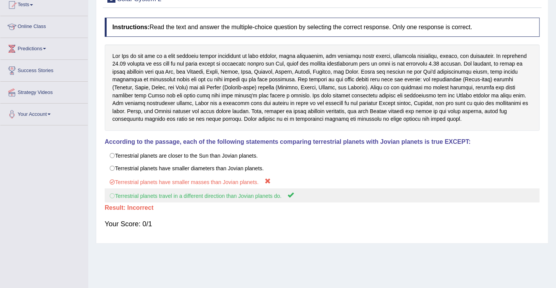
click at [113, 195] on label "Terrestrial planets travel in a different direction than Jovian planets do." at bounding box center [322, 195] width 435 height 14
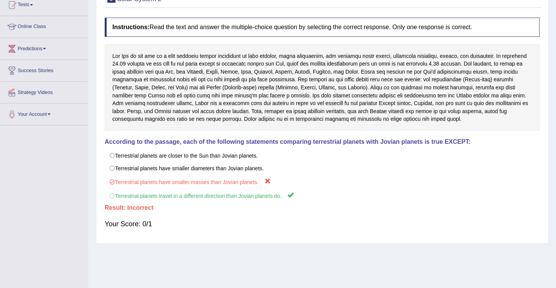
click at [411, 95] on div at bounding box center [322, 87] width 435 height 86
click at [457, 89] on div at bounding box center [322, 87] width 435 height 86
drag, startPoint x: 448, startPoint y: 89, endPoint x: 440, endPoint y: 89, distance: 8.1
click at [443, 89] on div at bounding box center [322, 87] width 435 height 86
drag, startPoint x: 396, startPoint y: 90, endPoint x: 400, endPoint y: 90, distance: 4.2
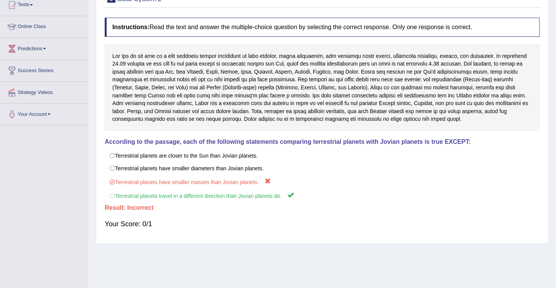
click at [400, 90] on div at bounding box center [322, 87] width 435 height 86
click at [482, 87] on div at bounding box center [322, 87] width 435 height 86
drag, startPoint x: 295, startPoint y: 104, endPoint x: 320, endPoint y: 105, distance: 25.7
click at [306, 104] on div at bounding box center [322, 87] width 435 height 86
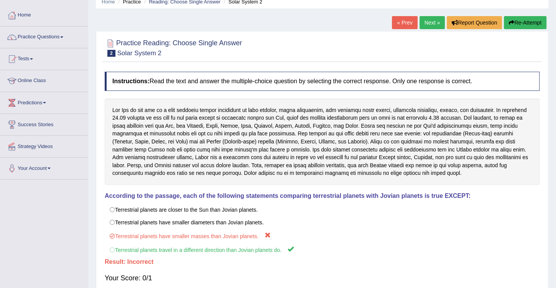
scroll to position [109, 0]
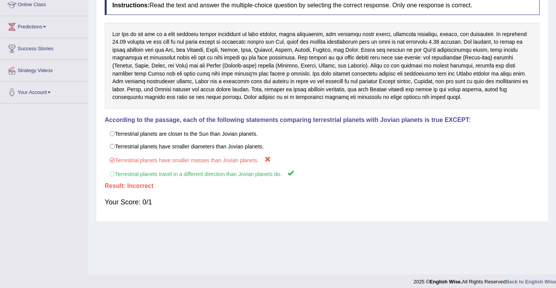
drag, startPoint x: 110, startPoint y: 31, endPoint x: 111, endPoint y: 35, distance: 3.9
click at [111, 32] on div at bounding box center [322, 66] width 435 height 86
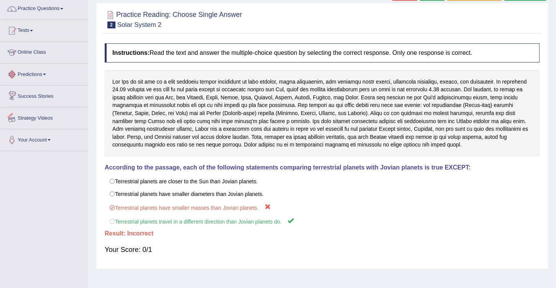
scroll to position [44, 0]
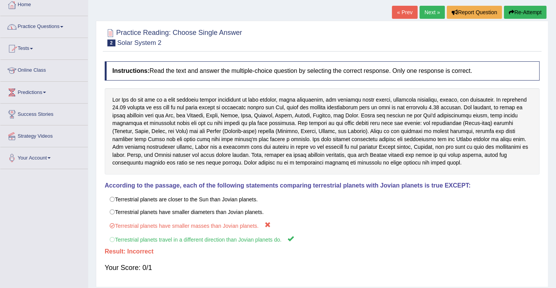
click at [61, 26] on link "Practice Questions" at bounding box center [43, 25] width 87 height 19
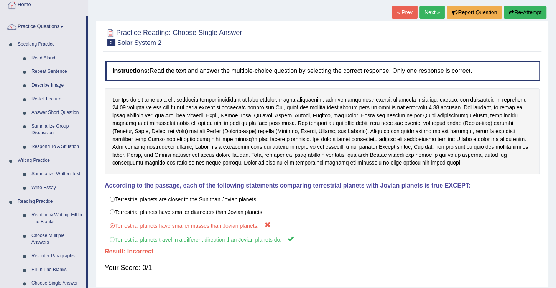
click at [61, 26] on link "Practice Questions" at bounding box center [43, 25] width 86 height 19
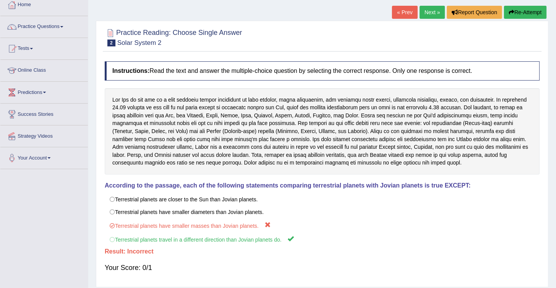
click at [61, 26] on link "Practice Questions" at bounding box center [43, 25] width 87 height 19
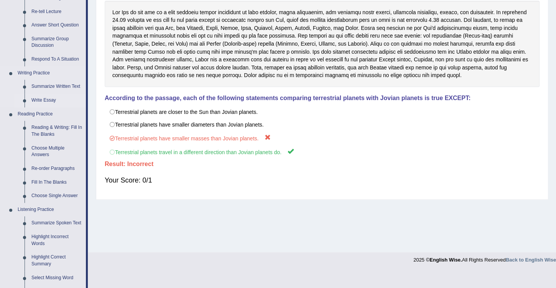
scroll to position [197, 0]
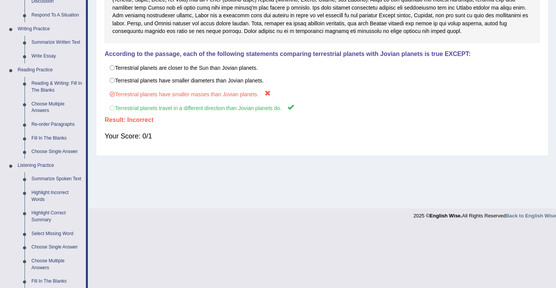
drag, startPoint x: 376, startPoint y: 122, endPoint x: 382, endPoint y: 126, distance: 6.8
click at [378, 122] on div "Instructions: Read the text and answer the multiple-choice question by selectin…" at bounding box center [322, 38] width 439 height 225
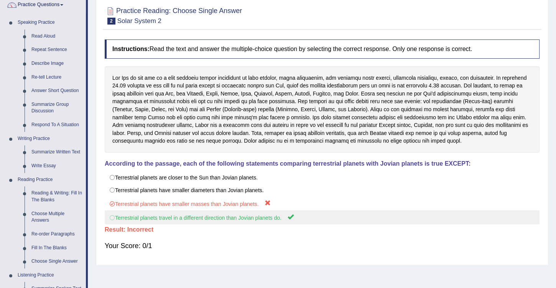
scroll to position [44, 0]
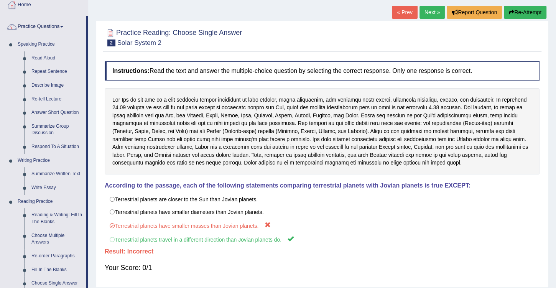
click at [365, 48] on div at bounding box center [322, 36] width 435 height 23
click at [406, 41] on div at bounding box center [322, 36] width 435 height 23
